Goal: Download file/media

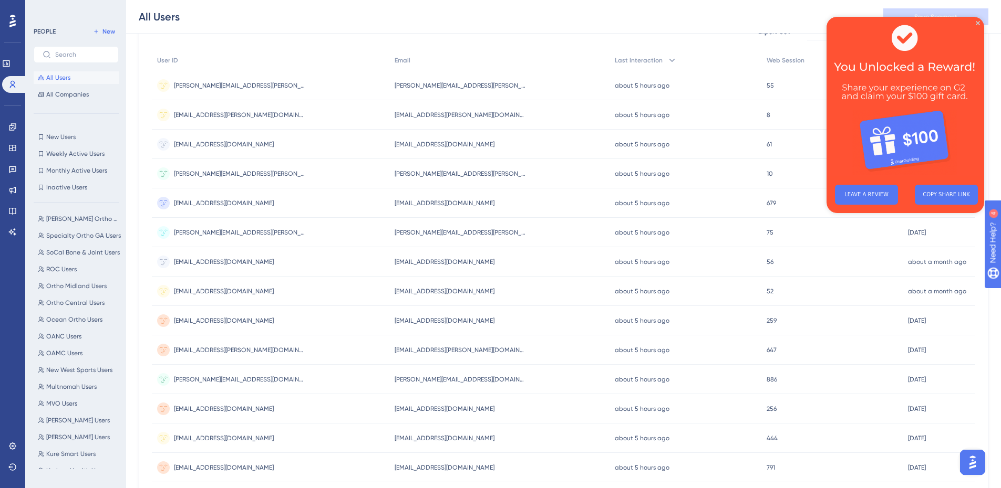
scroll to position [1103, 0]
click at [12, 176] on link at bounding box center [12, 169] width 8 height 17
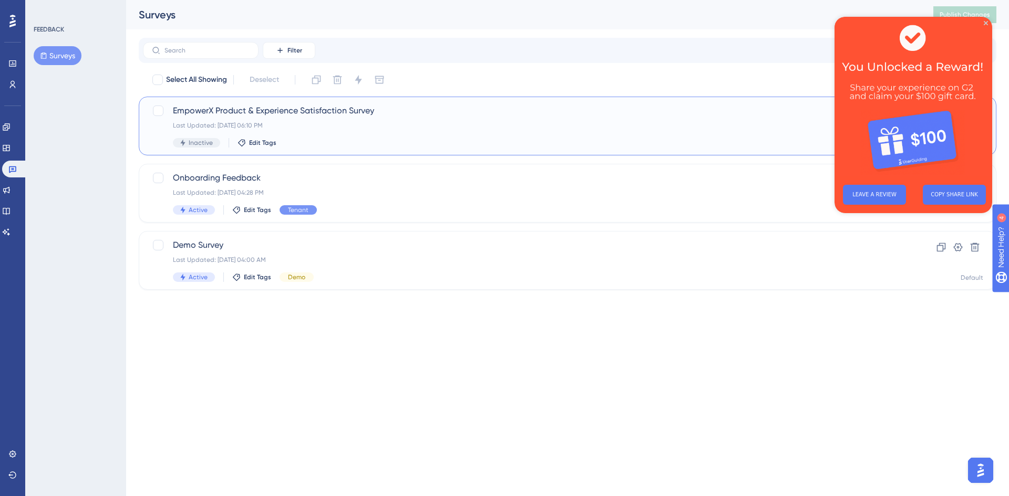
click at [380, 121] on div "Last Updated: [DATE] 06:10 PM" at bounding box center [525, 125] width 705 height 8
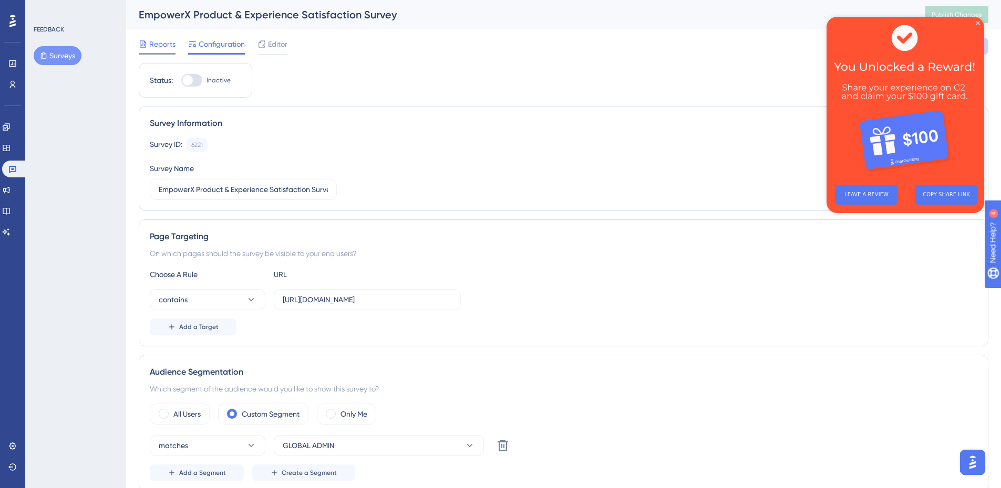
click at [153, 45] on span "Reports" at bounding box center [162, 44] width 26 height 13
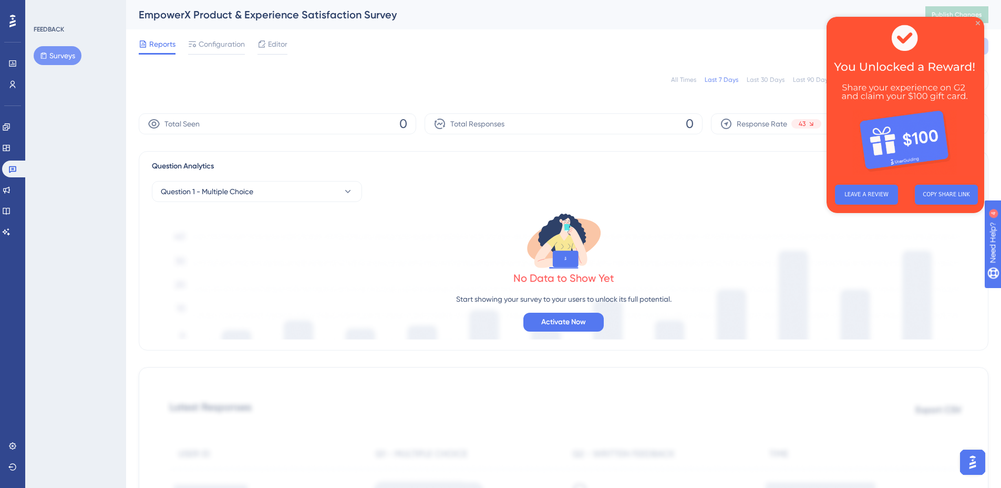
click at [976, 21] on icon "Close Preview" at bounding box center [977, 23] width 4 height 4
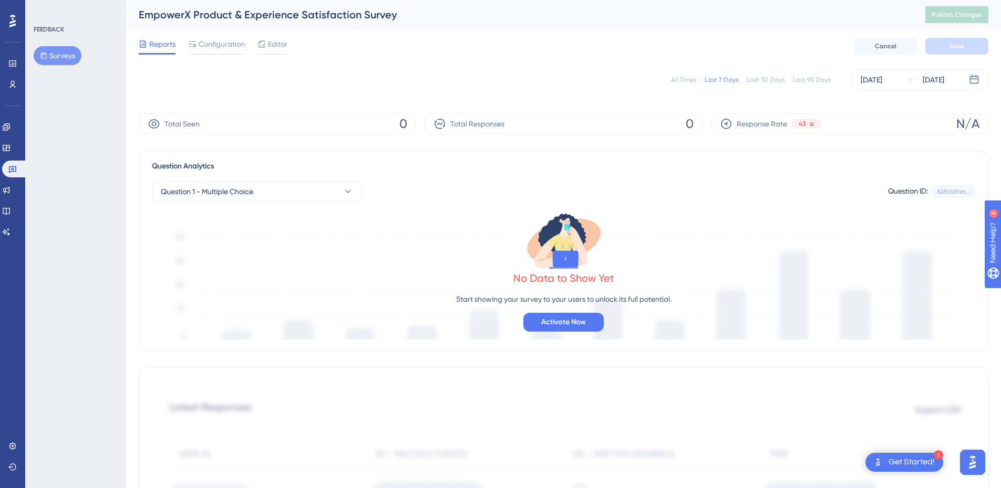
click at [679, 76] on div "All Times" at bounding box center [683, 80] width 25 height 8
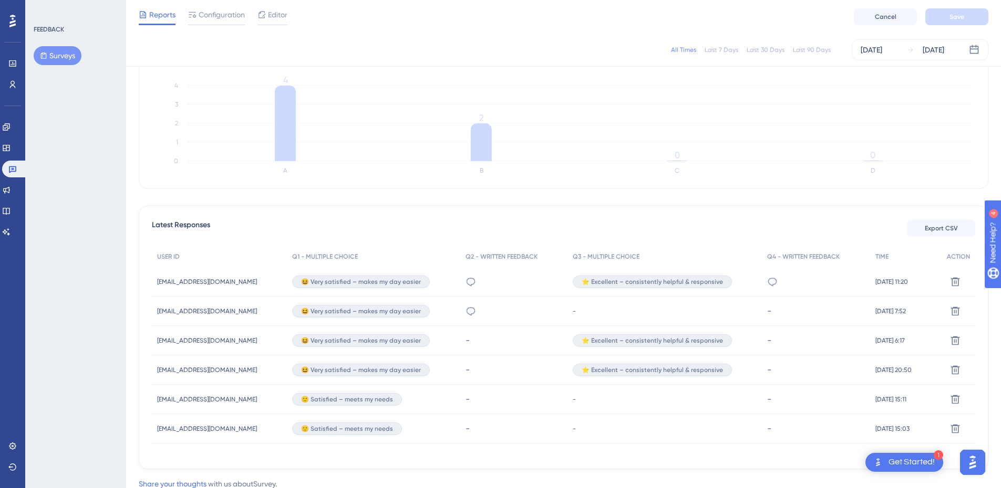
scroll to position [193, 0]
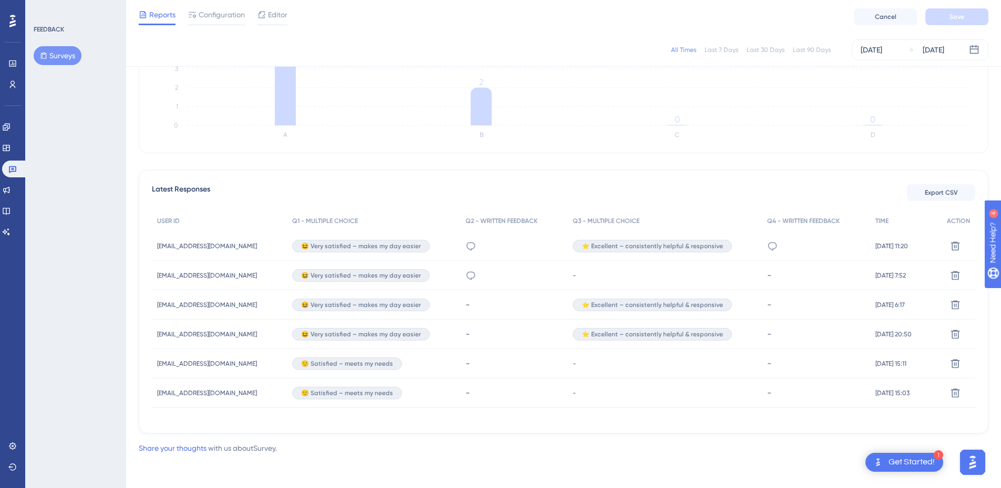
click at [465, 240] on div "I love this" at bounding box center [470, 246] width 11 height 29
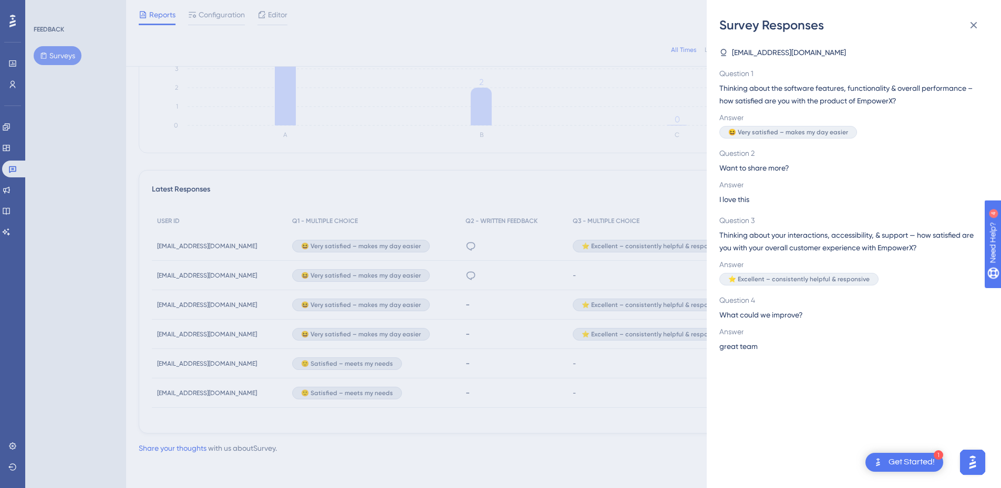
click at [455, 275] on div "Survey Responses [EMAIL_ADDRESS][DOMAIN_NAME] Question 1 Thinking about the sof…" at bounding box center [500, 244] width 1001 height 488
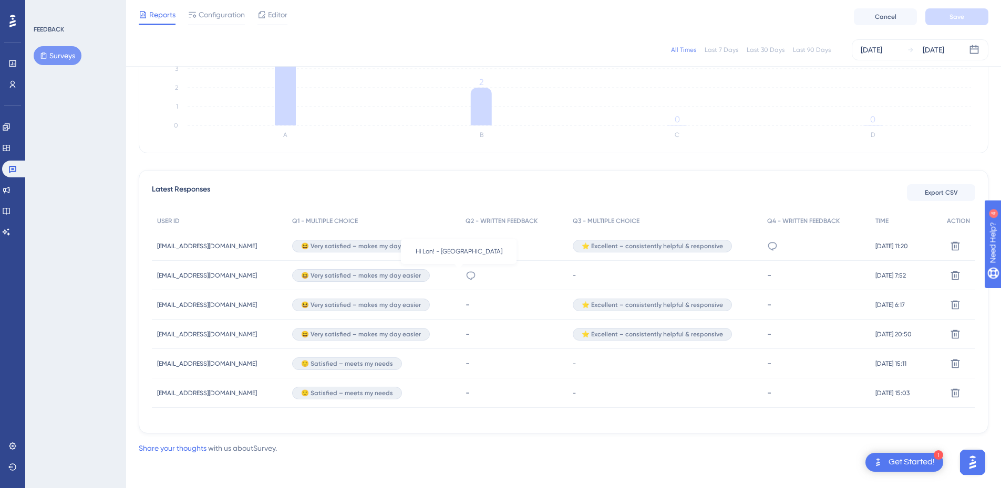
click at [465, 275] on icon at bounding box center [470, 276] width 11 height 11
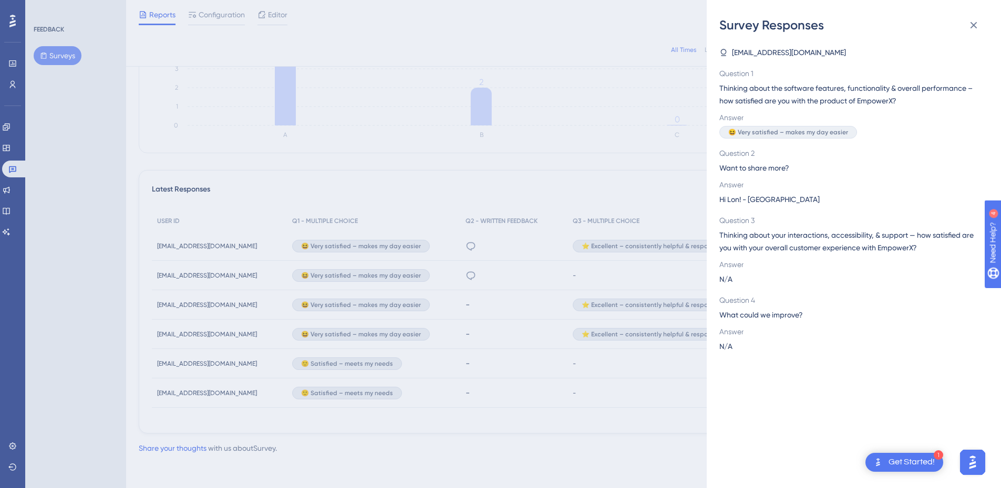
click at [474, 342] on div "Survey Responses [EMAIL_ADDRESS][DOMAIN_NAME] Question 1 Thinking about the sof…" at bounding box center [500, 244] width 1001 height 488
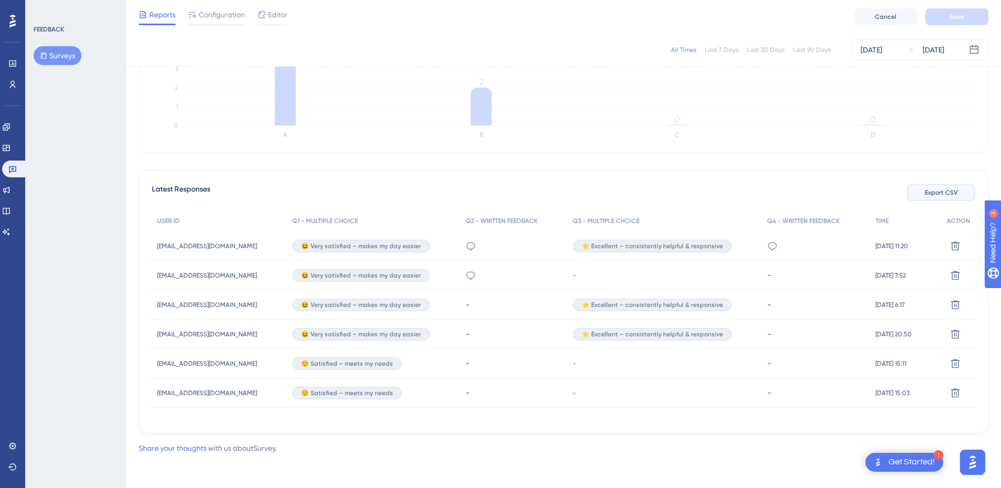
click at [951, 193] on span "Export CSV" at bounding box center [940, 193] width 33 height 8
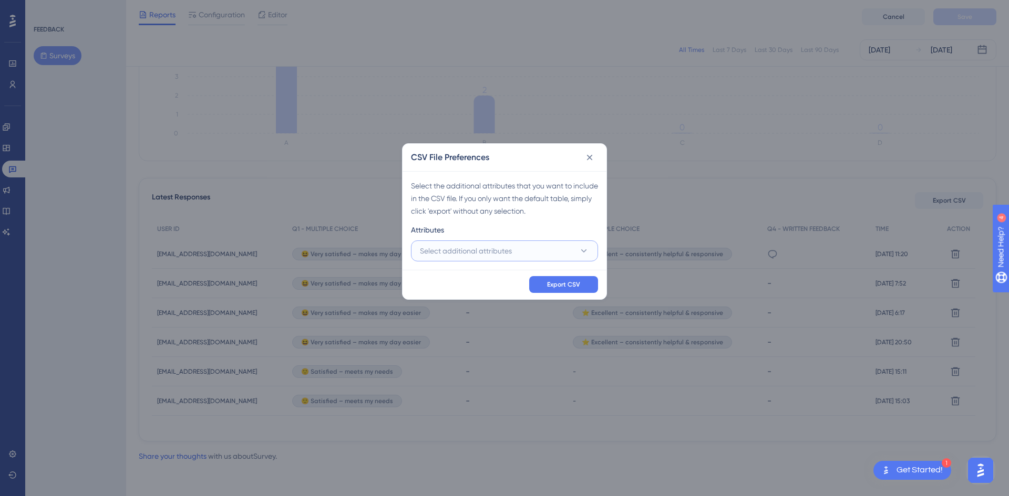
click at [506, 252] on span "Select additional attributes" at bounding box center [466, 251] width 92 height 13
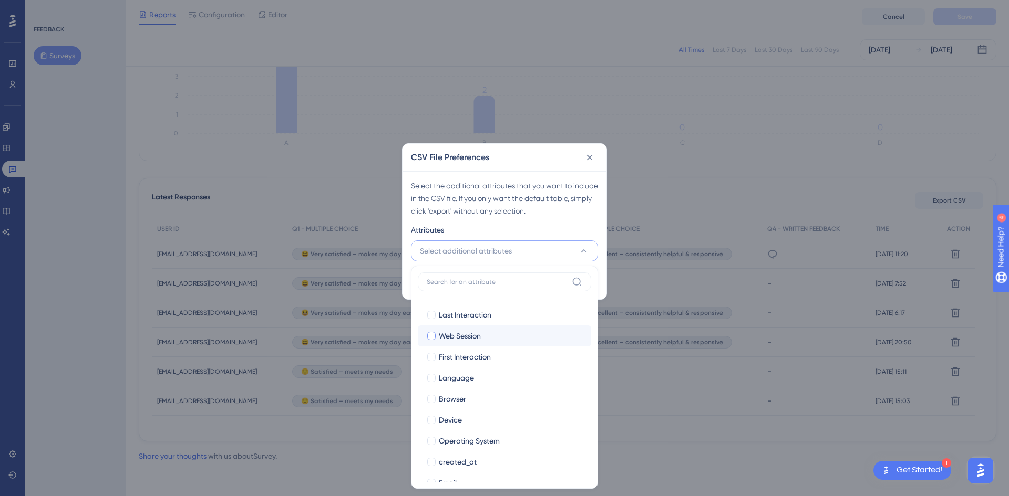
scroll to position [53, 0]
click at [455, 349] on span "Browser" at bounding box center [452, 346] width 27 height 13
checkbox input "true"
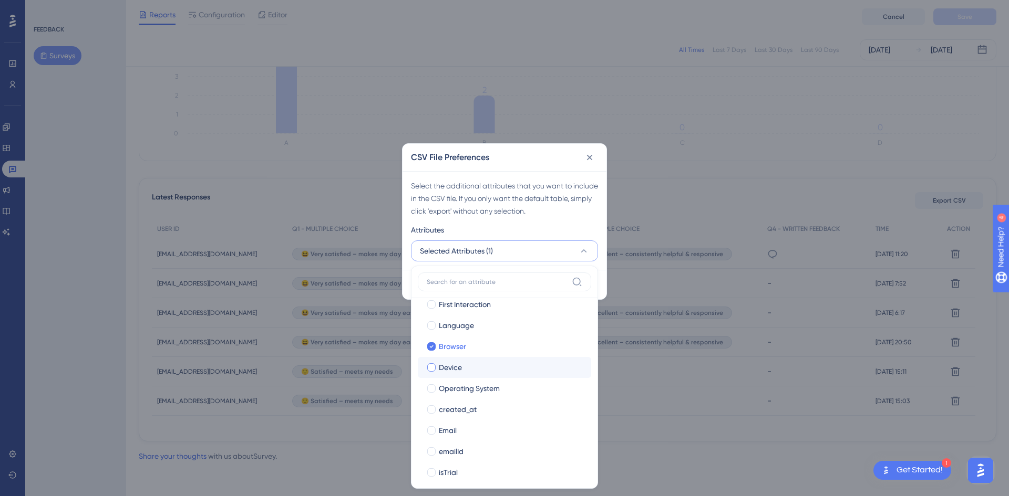
click at [457, 367] on span "Device" at bounding box center [450, 367] width 23 height 13
checkbox input "true"
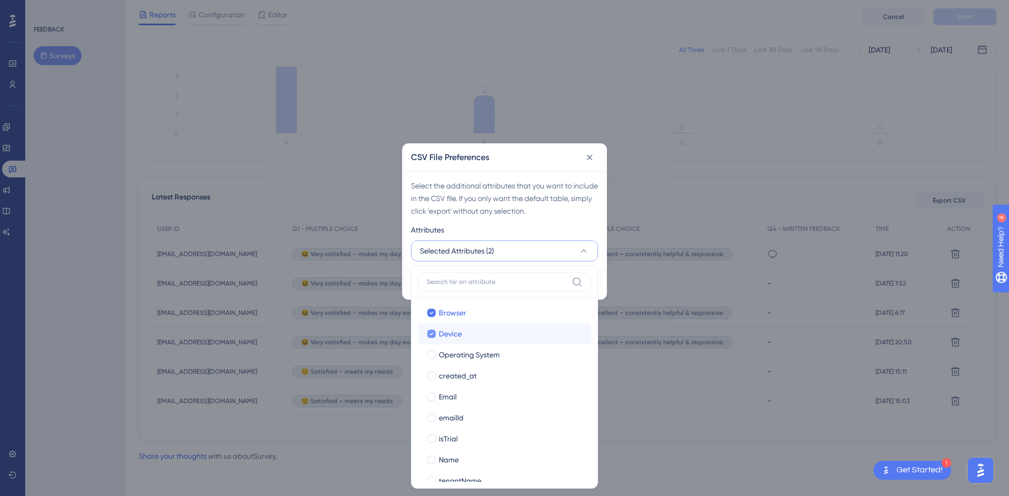
scroll to position [105, 0]
click at [466, 333] on span "Operating System" at bounding box center [469, 336] width 61 height 13
checkbox input "true"
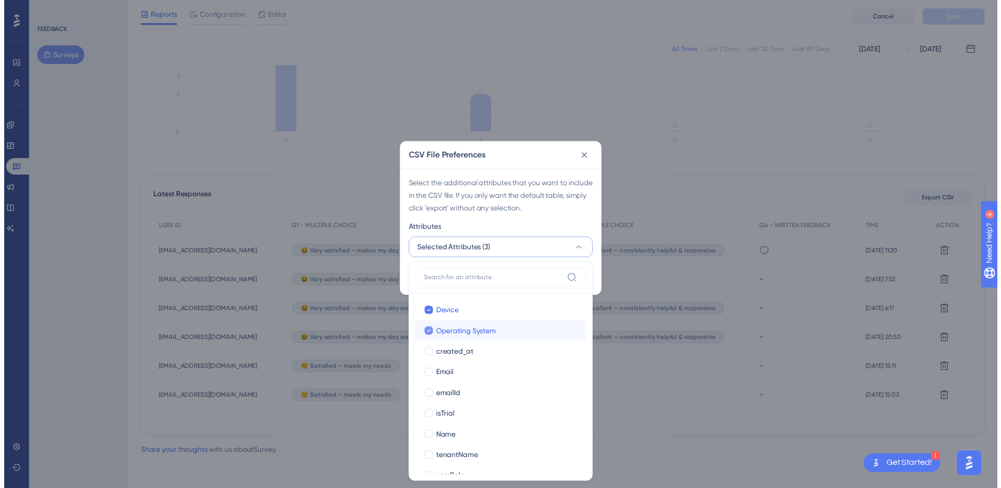
scroll to position [122, 0]
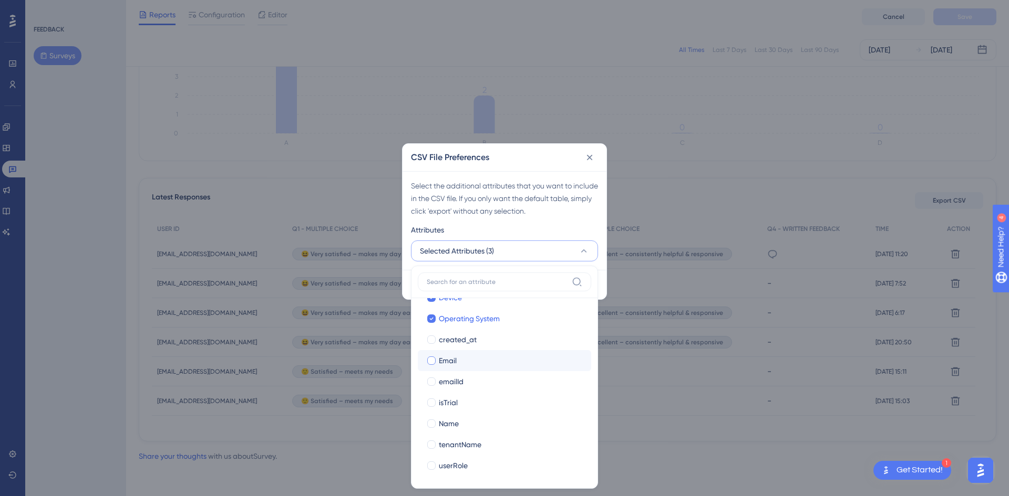
click at [474, 363] on div "Email" at bounding box center [511, 361] width 144 height 13
checkbox input "true"
click at [484, 416] on label "Name Name" at bounding box center [504, 423] width 173 height 21
click at [477, 439] on span "tenantName" at bounding box center [460, 445] width 43 height 13
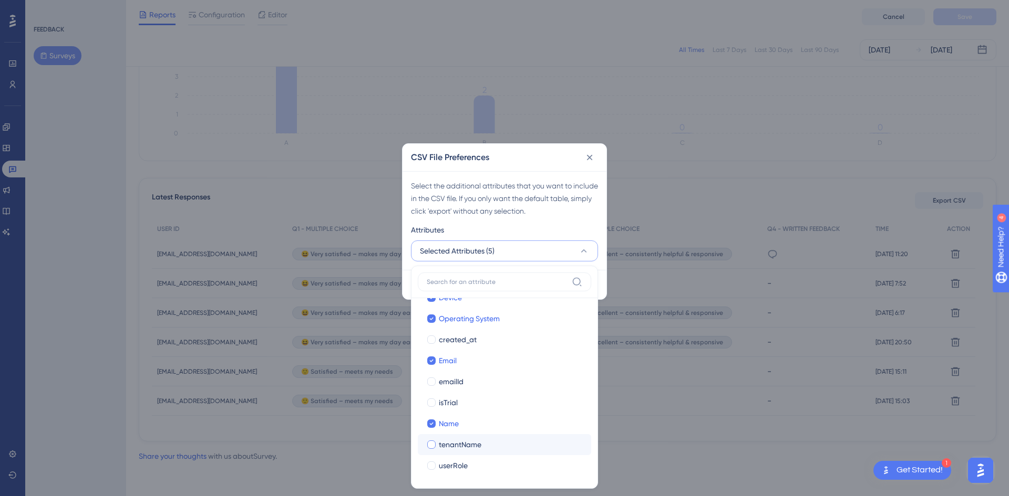
checkbox input "true"
click at [466, 471] on span "userRole" at bounding box center [453, 466] width 29 height 13
checkbox input "true"
click at [545, 224] on div "Attributes" at bounding box center [504, 232] width 187 height 17
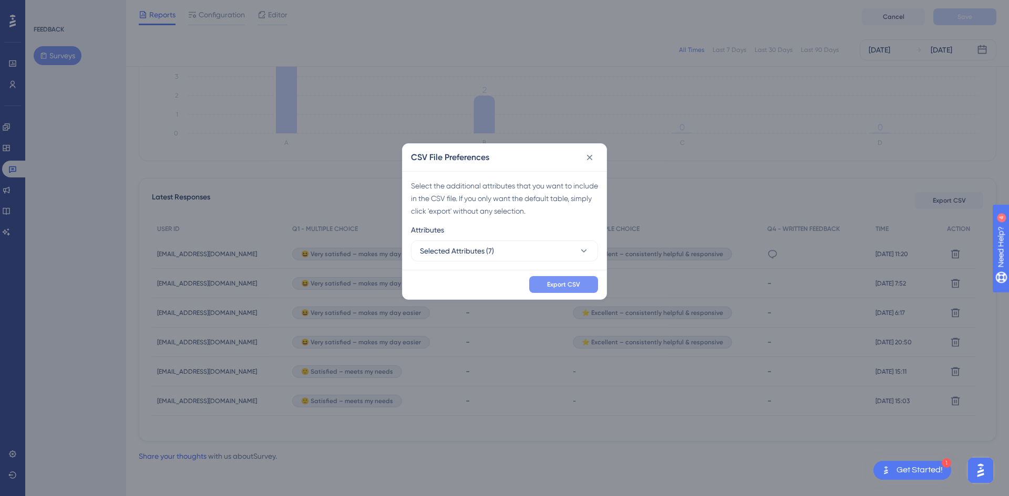
click at [562, 286] on span "Export CSV" at bounding box center [563, 284] width 33 height 8
